Goal: Check status

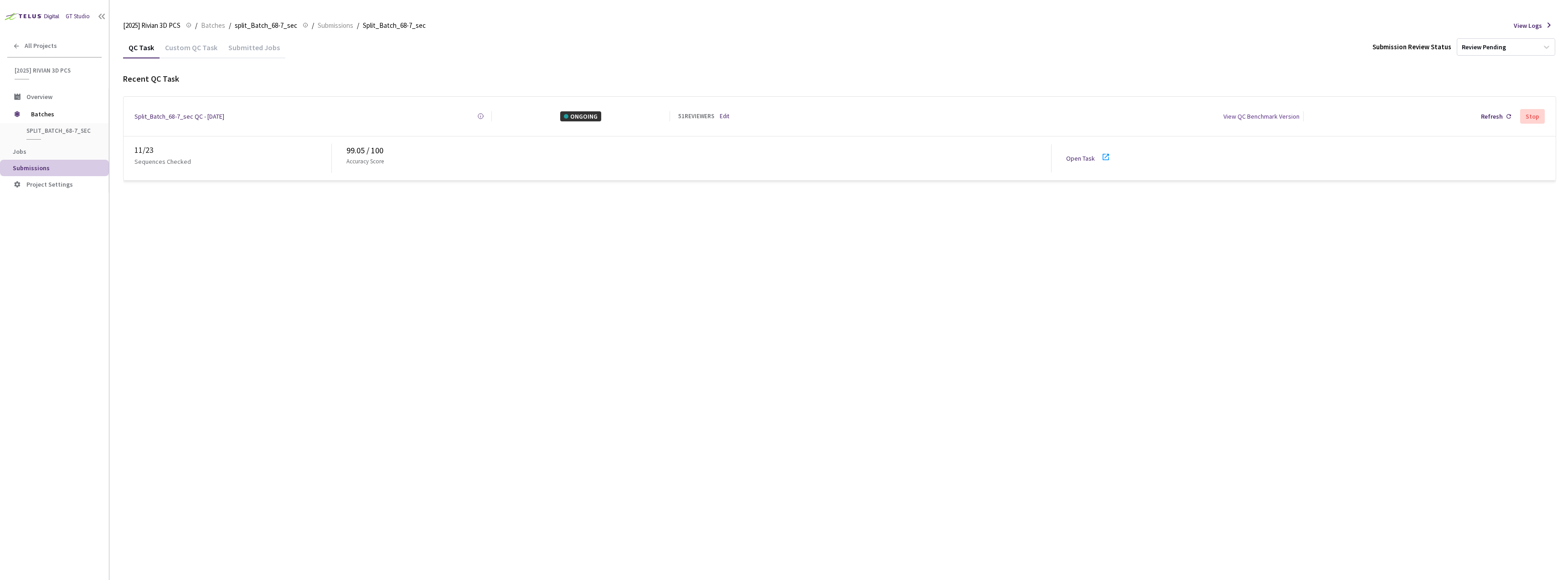
drag, startPoint x: 419, startPoint y: 300, endPoint x: 403, endPoint y: 276, distance: 28.8
click at [419, 300] on div "QC Task Custom QC Task Submitted Jobs Submission Review Status Review Pending R…" at bounding box center [840, 308] width 1434 height 543
click at [401, 263] on div "QC Task Custom QC Task Submitted Jobs Submission Review Status Review Pending R…" at bounding box center [840, 308] width 1434 height 543
